Goal: Transaction & Acquisition: Purchase product/service

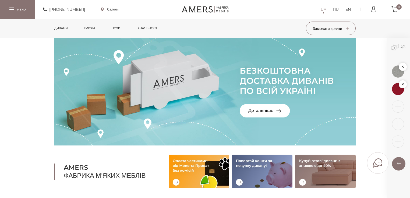
click at [63, 28] on link "Дивани" at bounding box center [60, 28] width 21 height 19
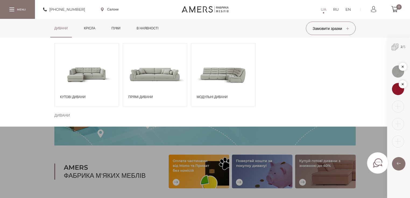
click at [91, 73] on span at bounding box center [87, 73] width 64 height 37
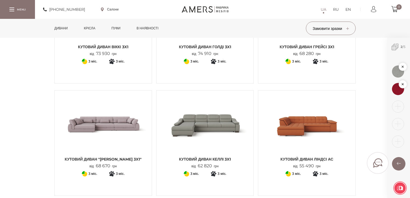
scroll to position [559, 0]
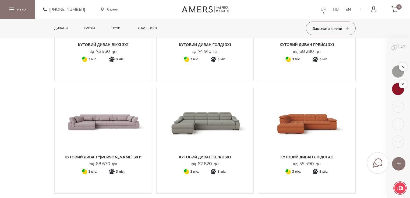
click at [296, 120] on img at bounding box center [306, 121] width 89 height 59
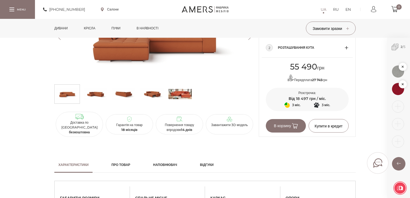
scroll to position [301, 0]
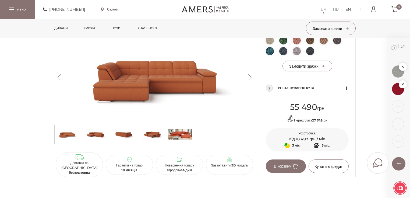
click at [253, 80] on button "Next" at bounding box center [249, 77] width 9 height 6
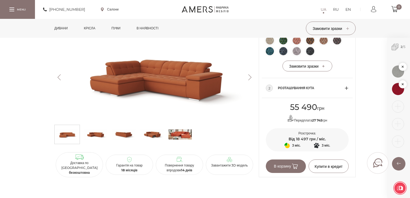
click at [251, 80] on button "Next" at bounding box center [249, 77] width 9 height 6
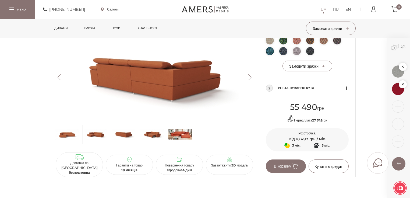
click at [251, 80] on button "Next" at bounding box center [249, 77] width 9 height 6
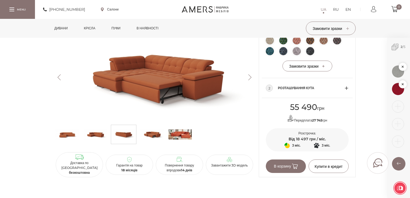
click at [249, 80] on button "Next" at bounding box center [249, 77] width 9 height 6
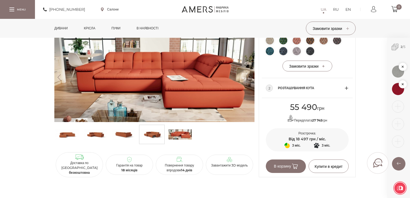
click at [249, 80] on button "Next" at bounding box center [249, 77] width 9 height 6
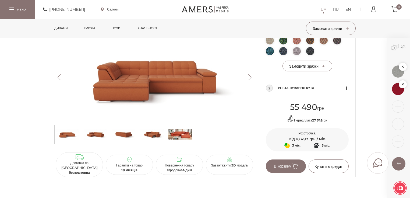
click at [249, 80] on button "Next" at bounding box center [249, 77] width 9 height 6
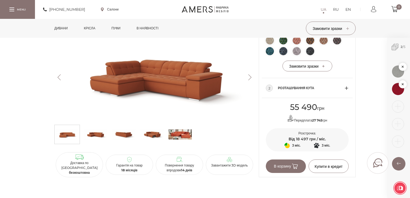
click at [249, 80] on button "Next" at bounding box center [249, 77] width 9 height 6
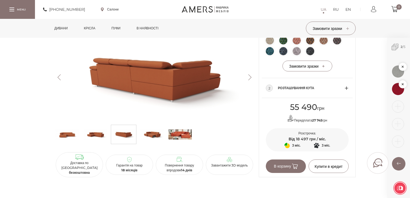
click at [249, 80] on button "Next" at bounding box center [249, 77] width 9 height 6
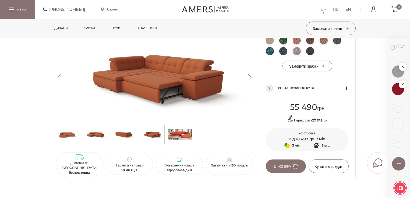
click at [249, 80] on button "Next" at bounding box center [249, 77] width 9 height 6
